Goal: Find specific page/section: Find specific page/section

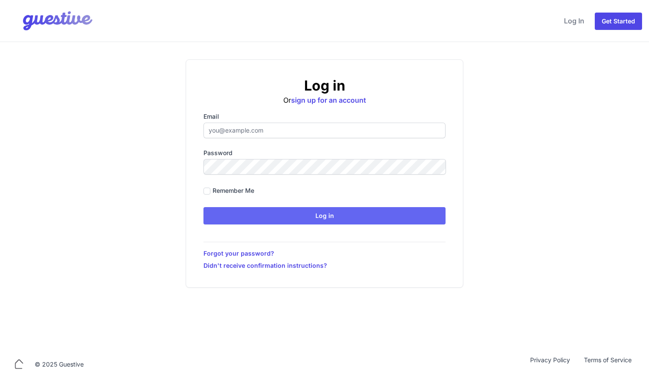
type input "ben@aplacelikehome.co.uk"
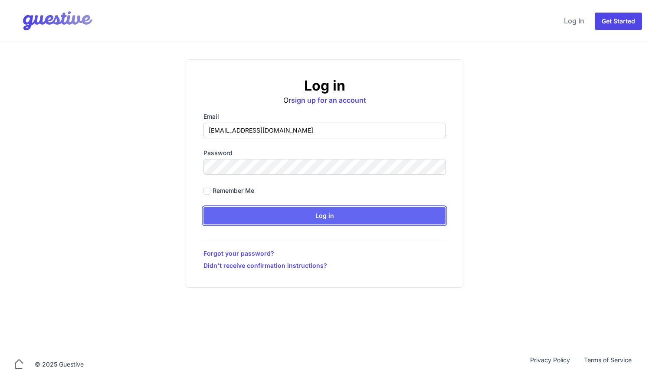
click at [257, 220] on input "Log in" at bounding box center [324, 215] width 242 height 17
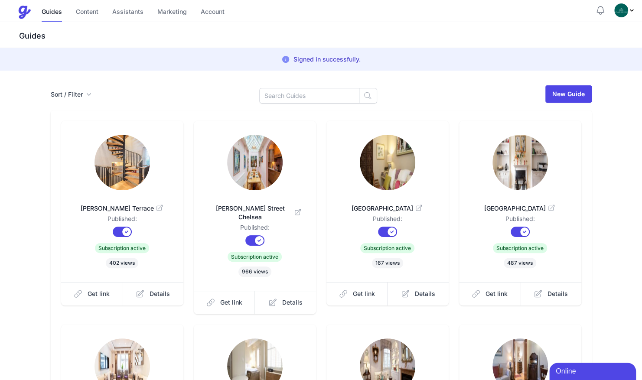
click at [293, 105] on div "Sort / Filter Sort Name Created Unsorted All Published Unpublished Archived New…" at bounding box center [321, 320] width 555 height 471
click at [291, 102] on input at bounding box center [309, 96] width 100 height 16
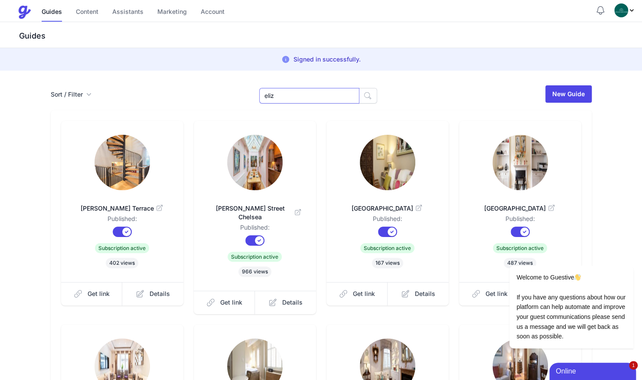
type input "eliz"
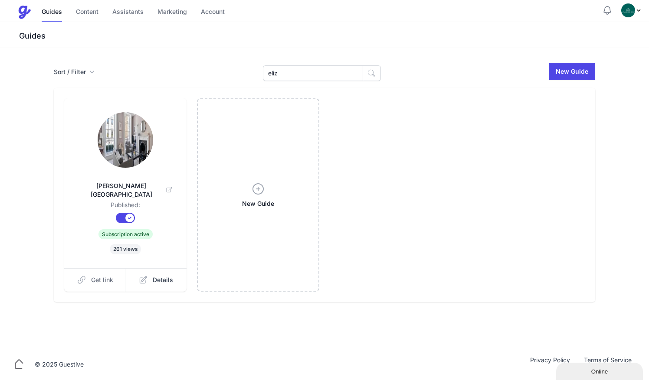
click at [97, 276] on span "Get link" at bounding box center [102, 280] width 22 height 9
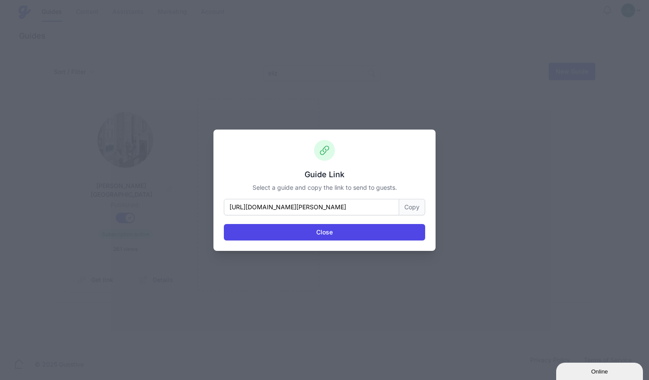
click at [408, 203] on button "Copy" at bounding box center [412, 207] width 26 height 16
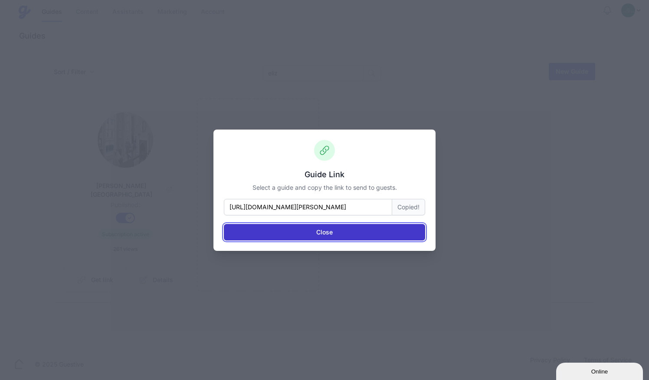
click at [392, 226] on button "Close" at bounding box center [324, 232] width 201 height 16
